Goal: Navigation & Orientation: Find specific page/section

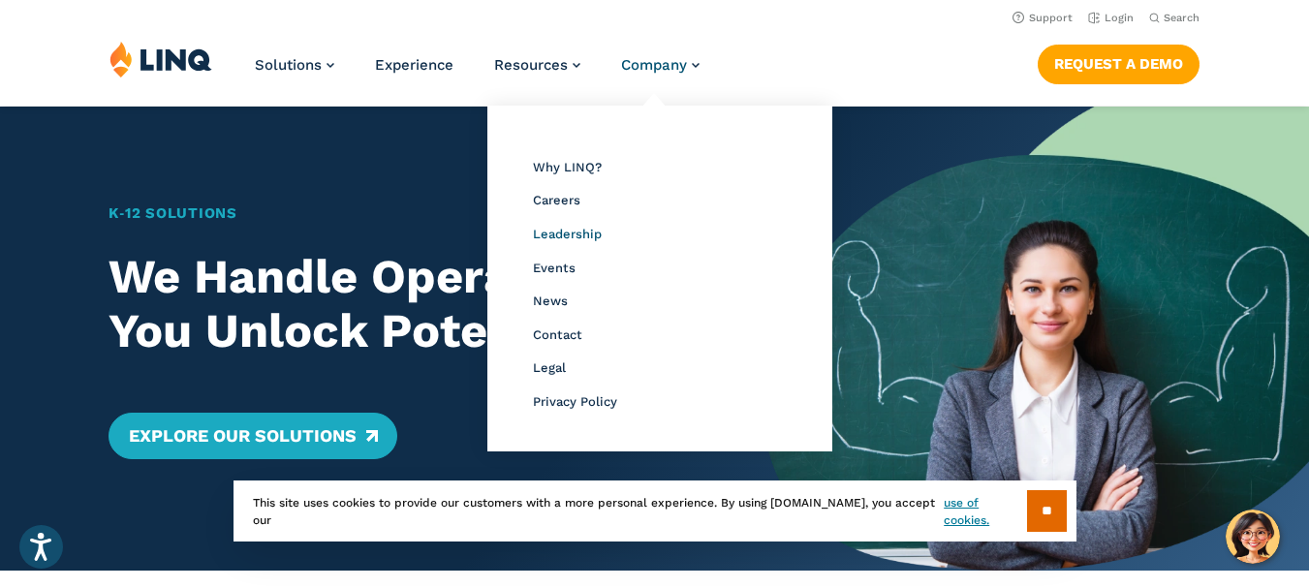
click at [561, 232] on span "Leadership" at bounding box center [567, 234] width 69 height 15
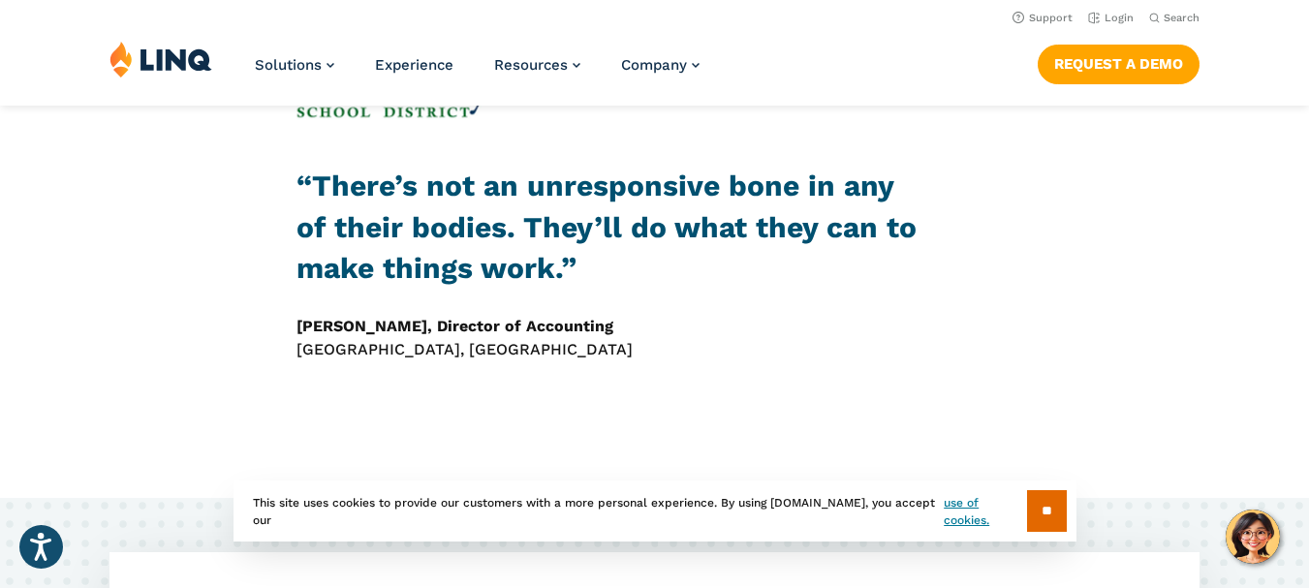
scroll to position [5142, 0]
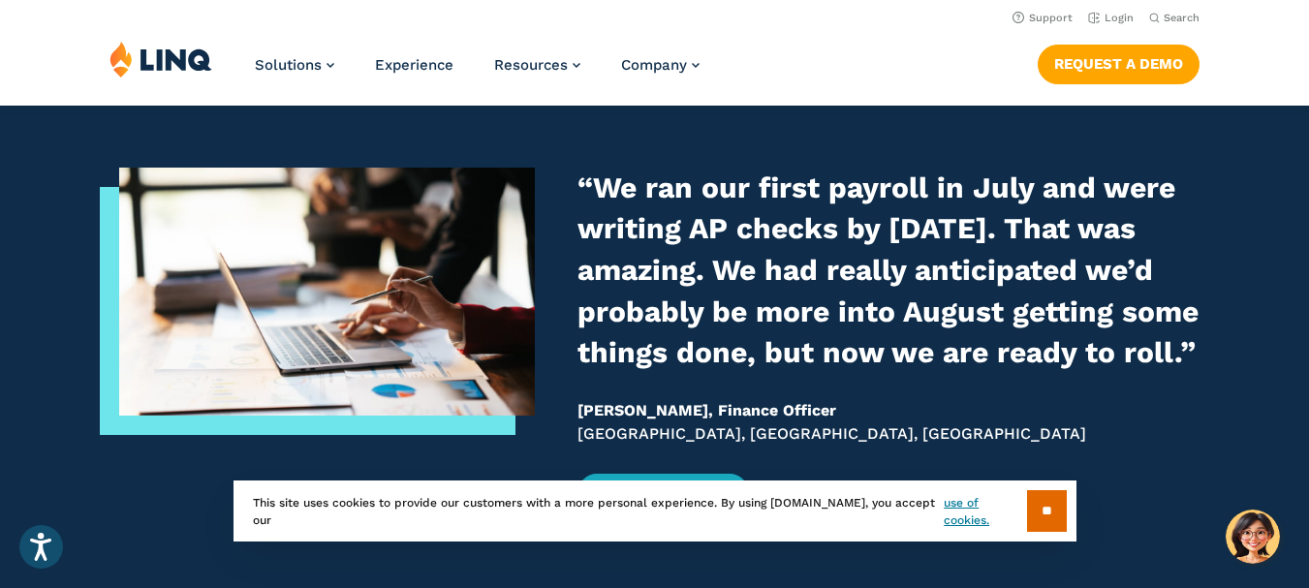
scroll to position [2131, 0]
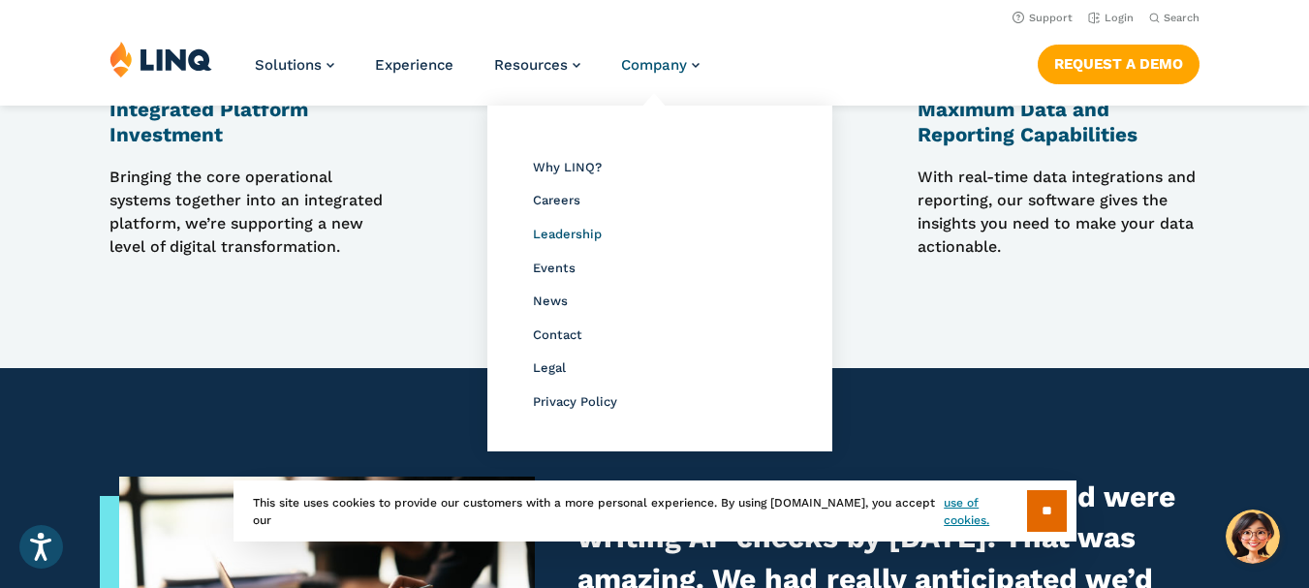
click at [580, 232] on span "Leadership" at bounding box center [567, 234] width 69 height 15
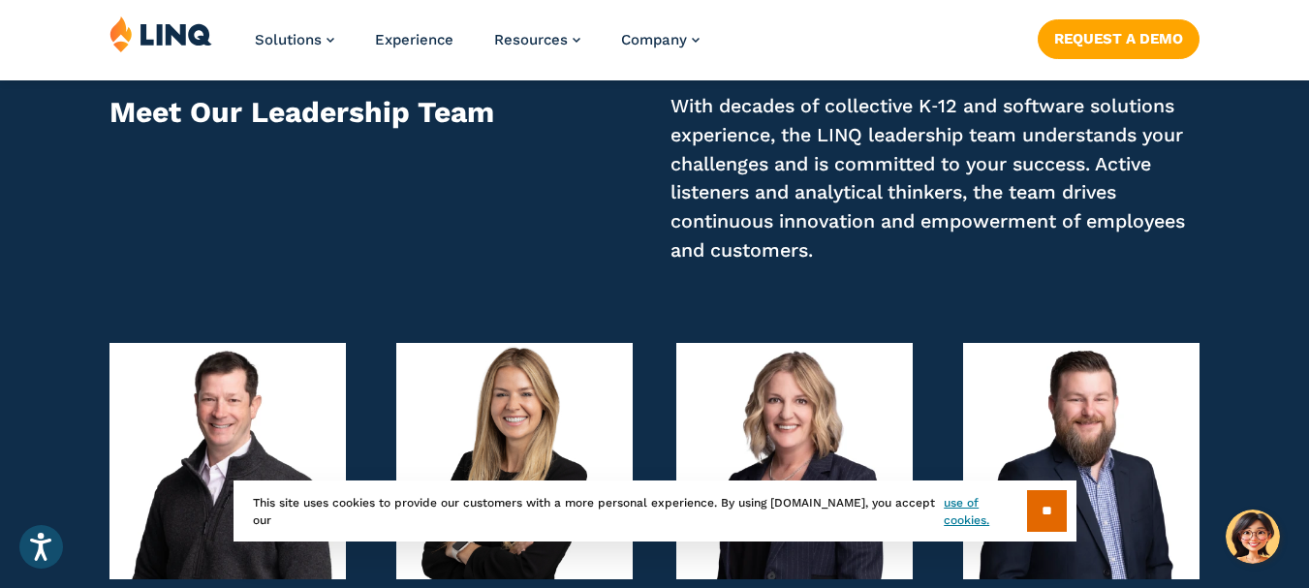
scroll to position [3697, 0]
